Goal: Find specific page/section: Find specific page/section

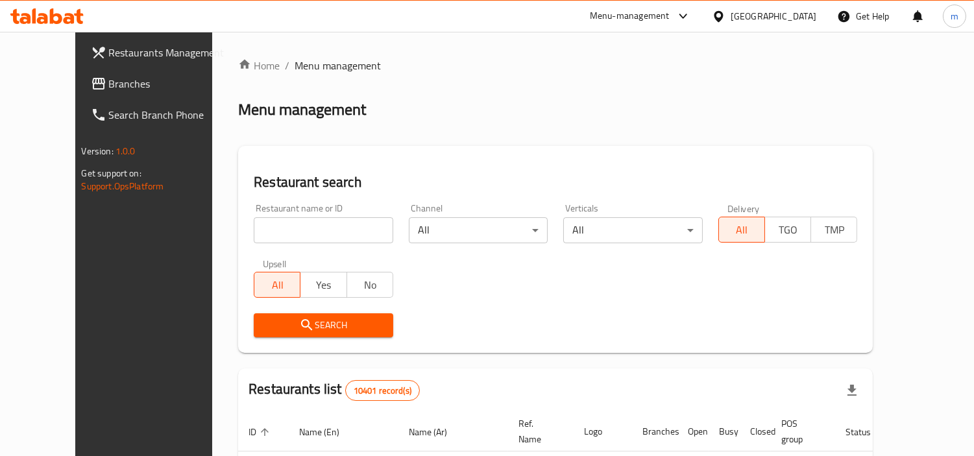
click at [800, 16] on div "[GEOGRAPHIC_DATA]" at bounding box center [774, 16] width 86 height 14
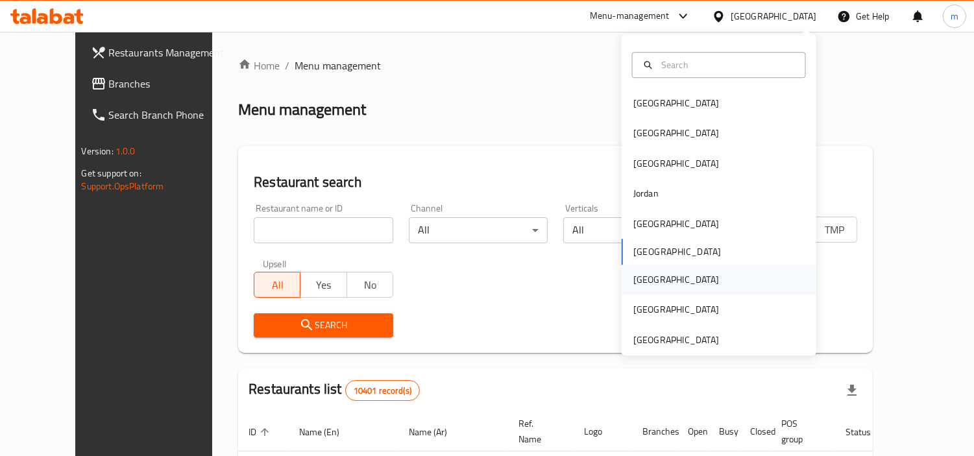
click at [650, 275] on div "[GEOGRAPHIC_DATA]" at bounding box center [676, 280] width 106 height 30
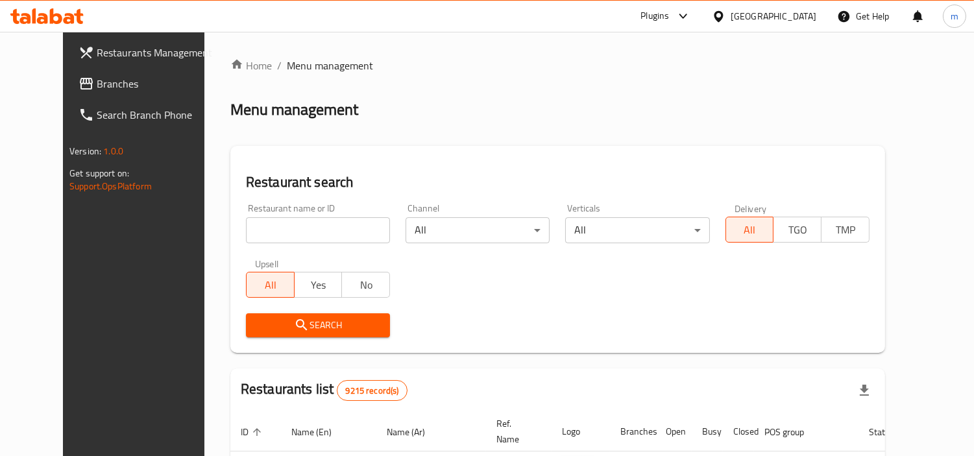
click at [97, 89] on span "Branches" at bounding box center [156, 84] width 119 height 16
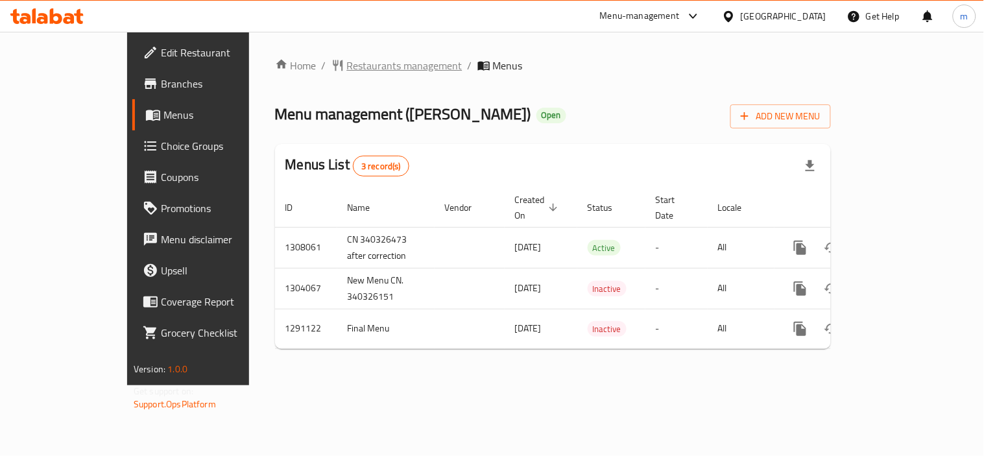
click at [347, 64] on span "Restaurants management" at bounding box center [405, 66] width 116 height 16
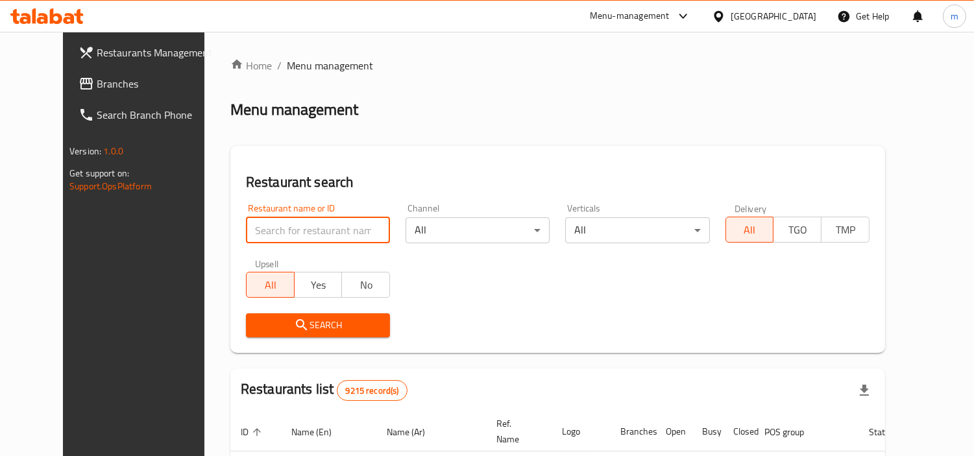
click at [246, 230] on input "search" at bounding box center [318, 230] width 144 height 26
paste input "698392"
type input "698392"
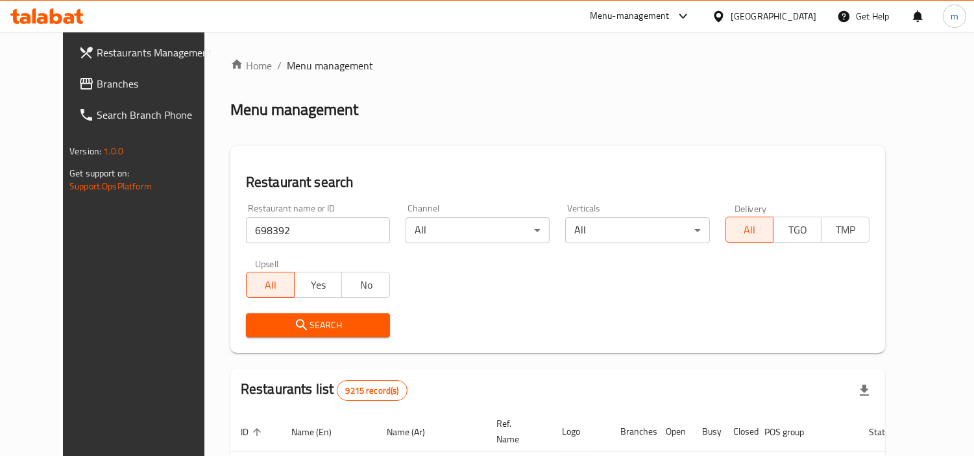
click at [256, 320] on span "Search" at bounding box center [317, 325] width 123 height 16
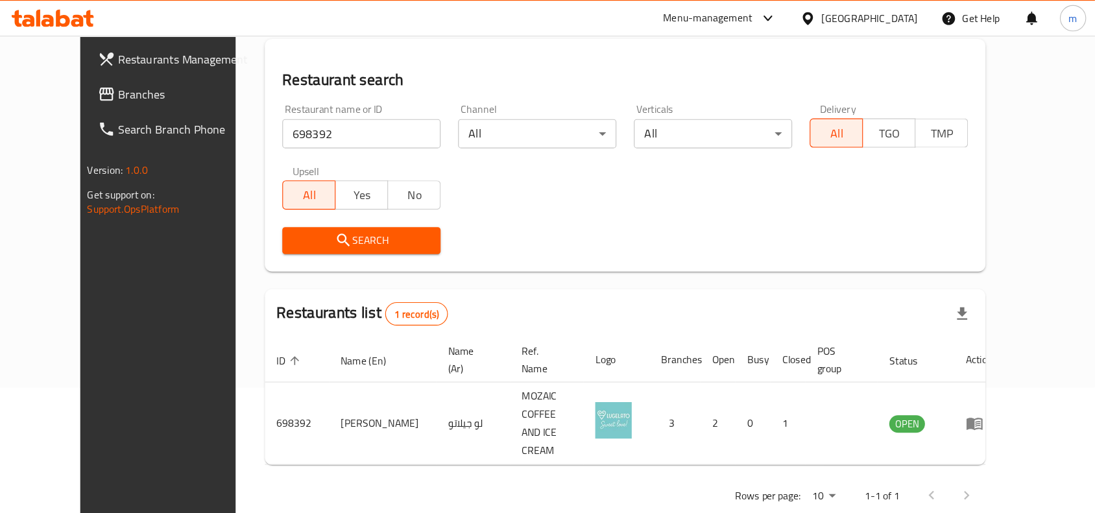
scroll to position [40, 0]
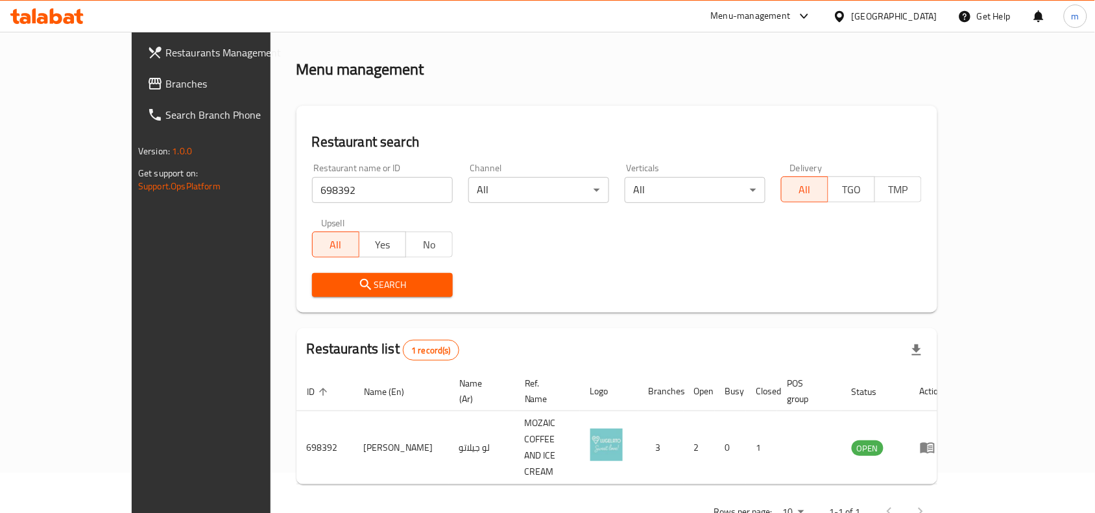
click at [165, 85] on span "Branches" at bounding box center [234, 84] width 139 height 16
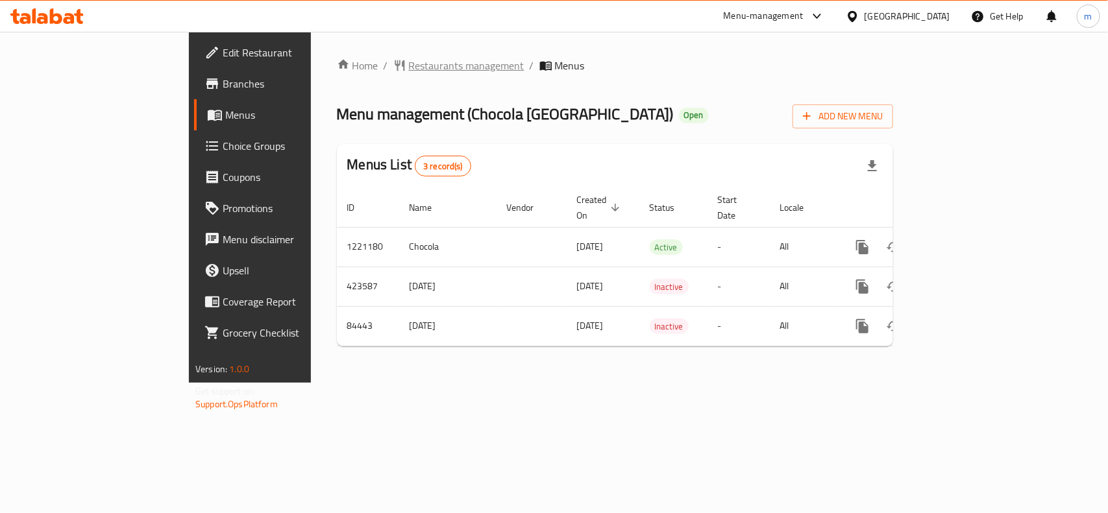
click at [409, 69] on span "Restaurants management" at bounding box center [467, 66] width 116 height 16
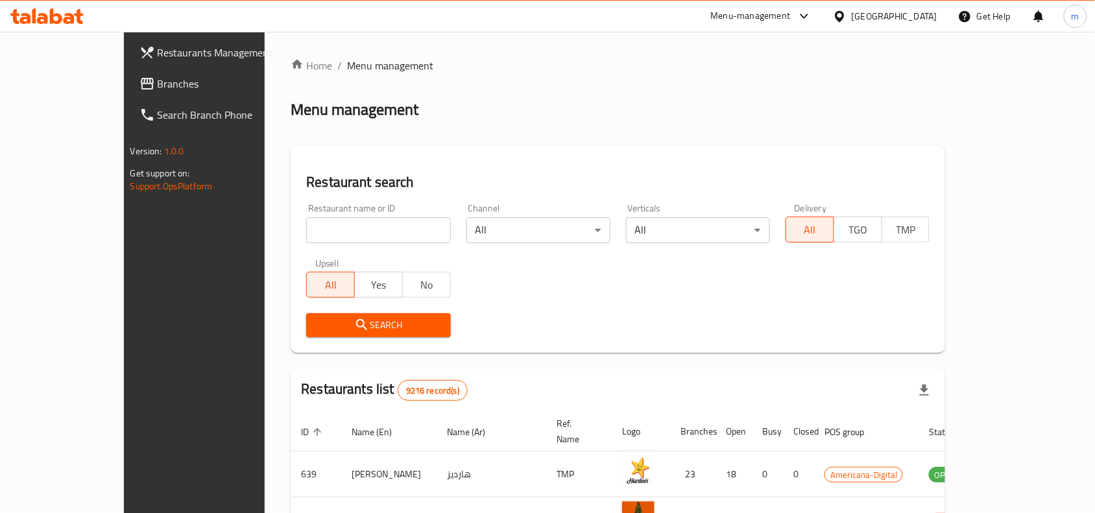
click at [306, 223] on input "search" at bounding box center [378, 230] width 144 height 26
paste input "600759"
type input "600759"
click at [317, 326] on span "Search" at bounding box center [378, 325] width 123 height 16
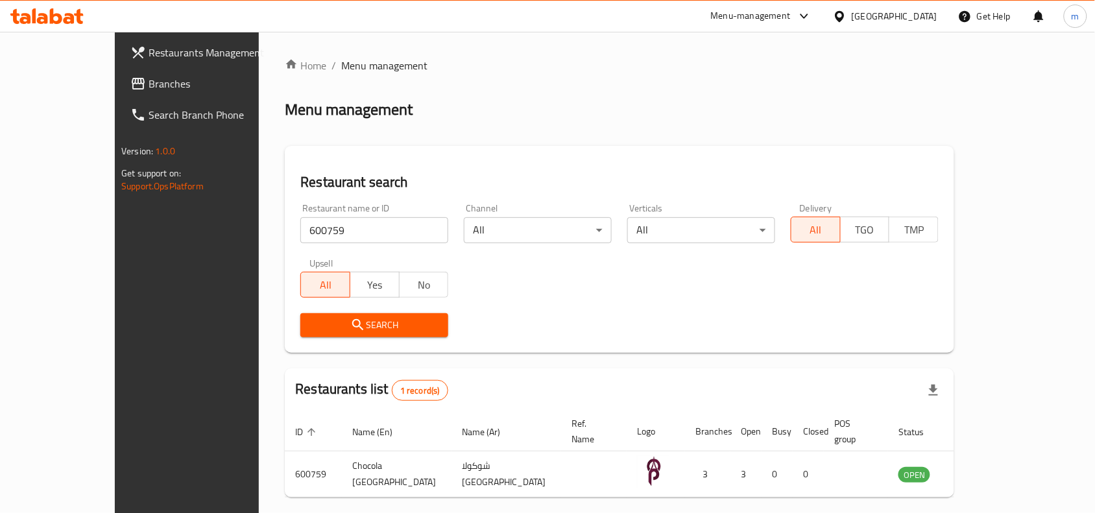
click at [918, 10] on div "[GEOGRAPHIC_DATA]" at bounding box center [895, 16] width 86 height 14
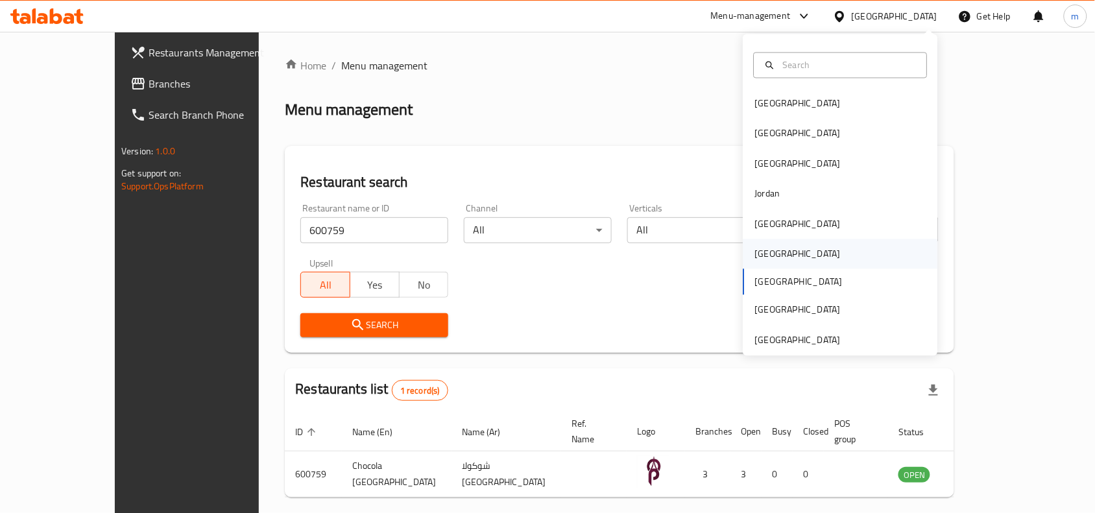
click at [763, 249] on div "[GEOGRAPHIC_DATA]" at bounding box center [798, 254] width 86 height 14
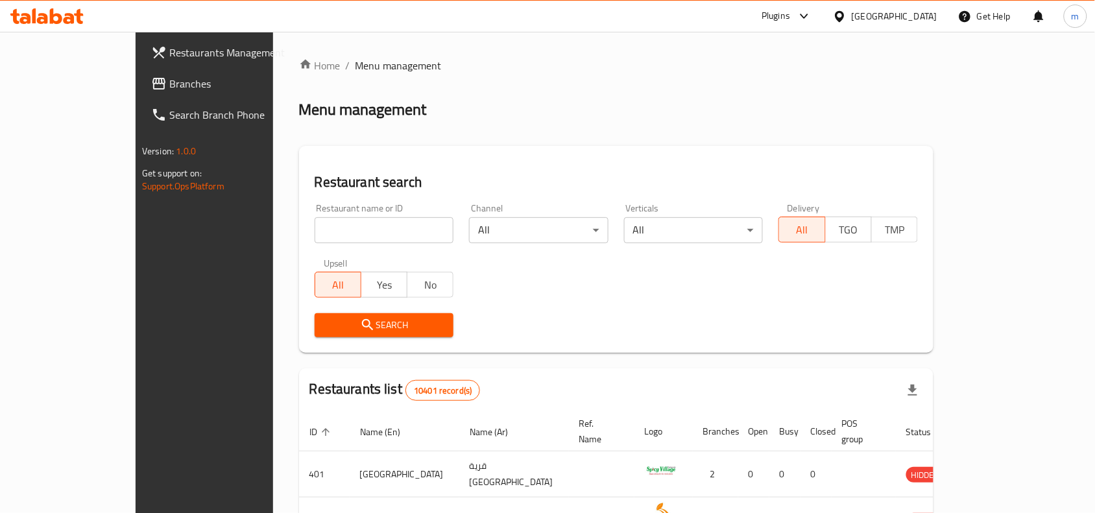
click at [169, 81] on span "Branches" at bounding box center [238, 84] width 139 height 16
